Goal: Information Seeking & Learning: Learn about a topic

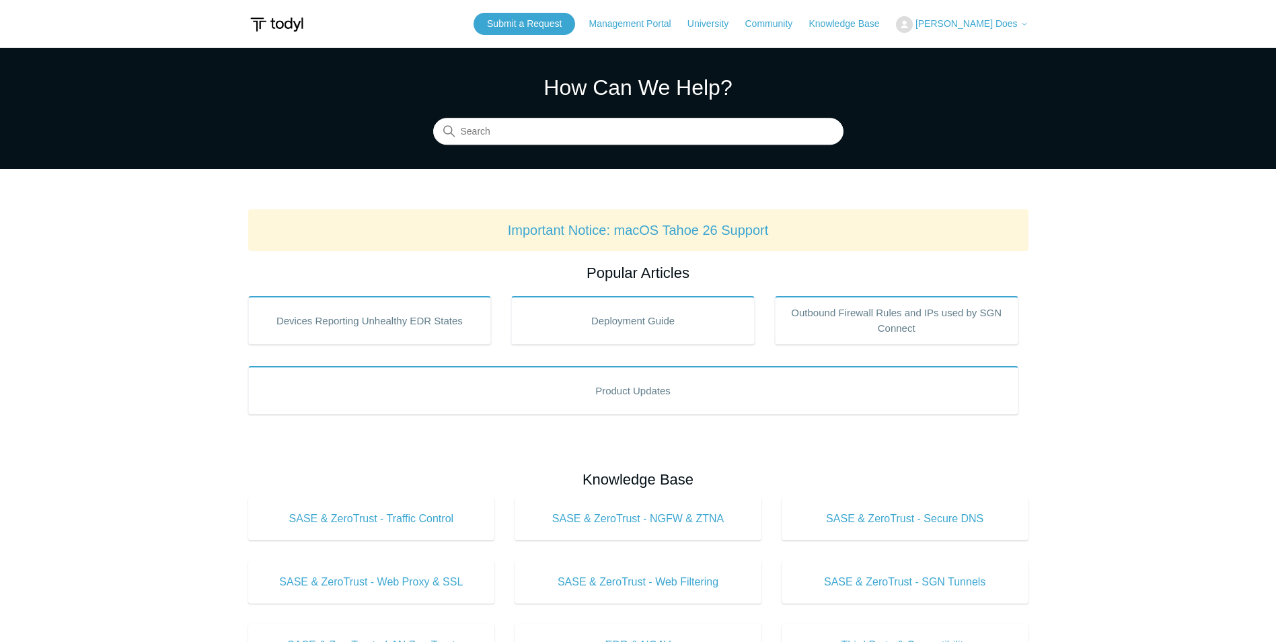
click at [621, 182] on main "Todyl Support Center How Can We Help? Search Important Notice: macOS Tahoe 26 S…" at bounding box center [638, 630] width 1276 height 1165
click at [564, 137] on input "Search" at bounding box center [638, 131] width 410 height 27
type input "secure conne"
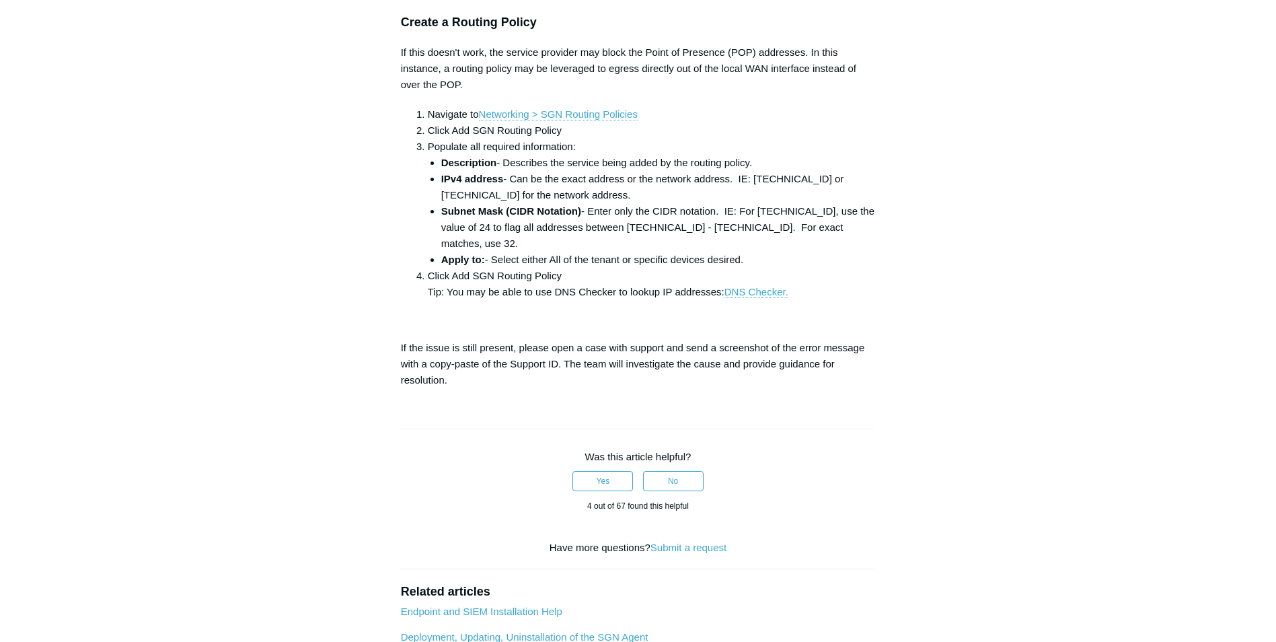
scroll to position [1144, 0]
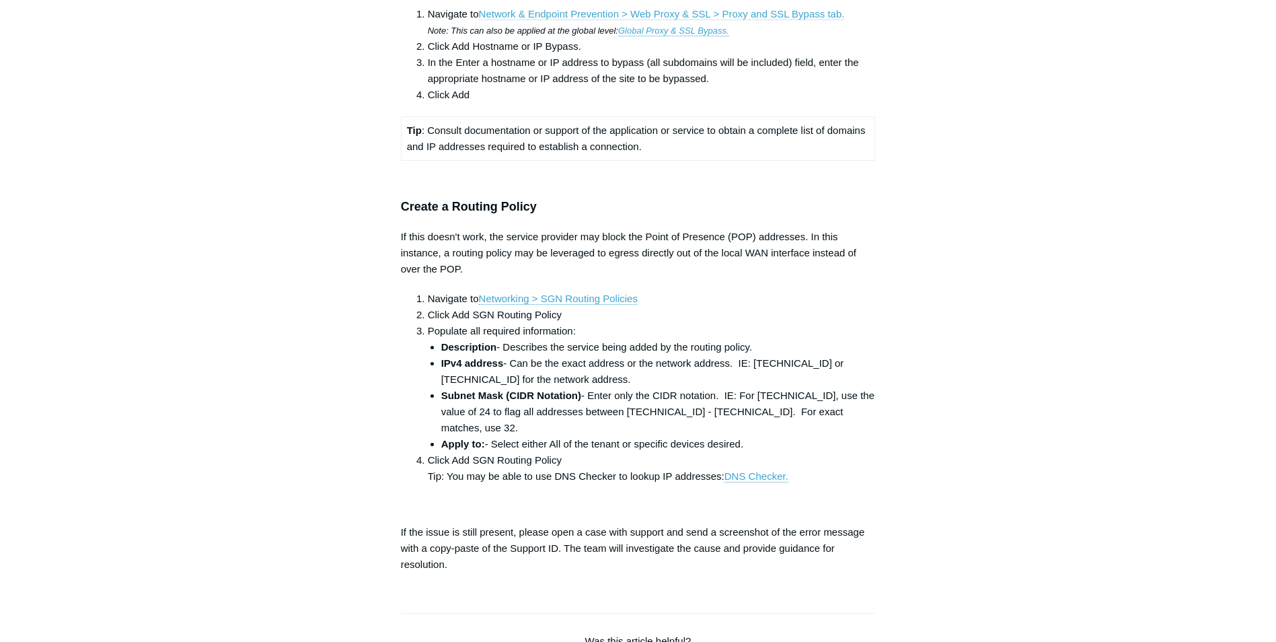
click at [797, 20] on link "Network & Endpoint Prevention > Web Proxy & SSL > Proxy and SSL Bypass tab." at bounding box center [662, 14] width 366 height 12
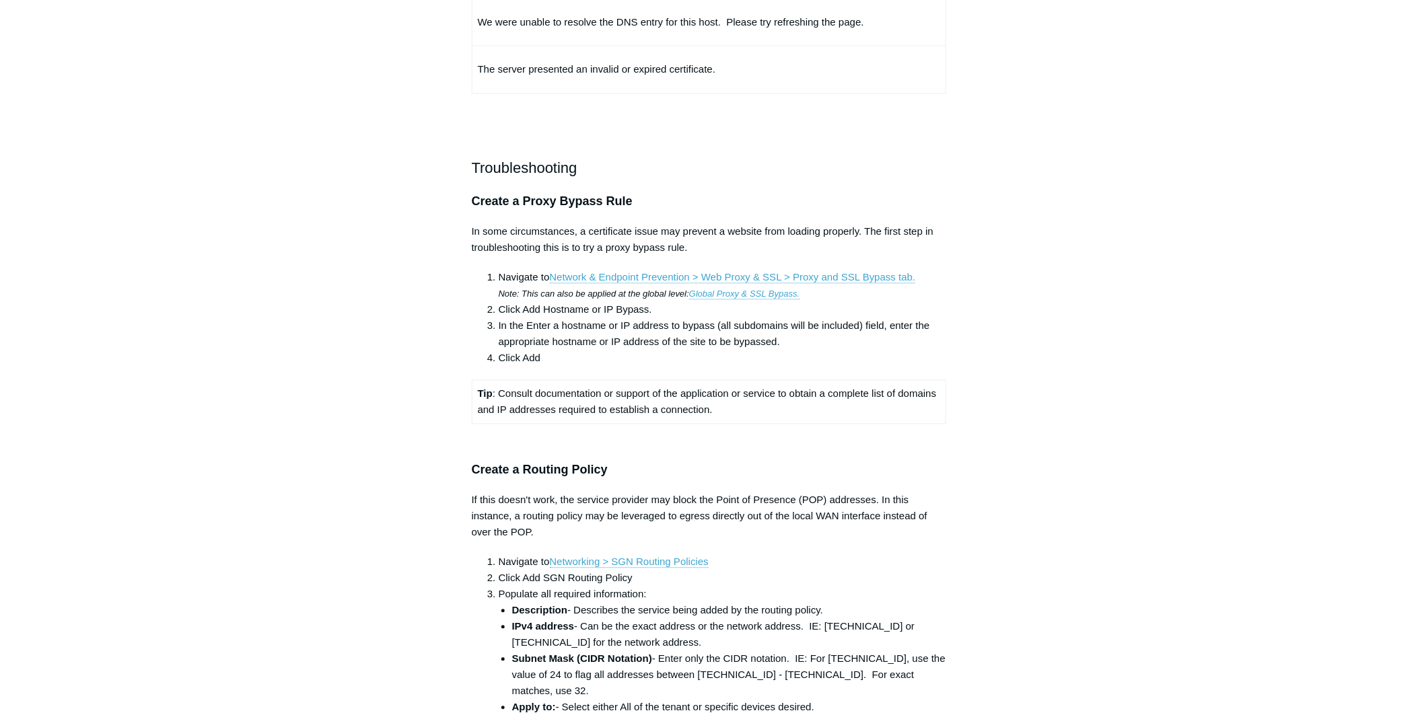
scroll to position [897, 0]
